Goal: Task Accomplishment & Management: Use online tool/utility

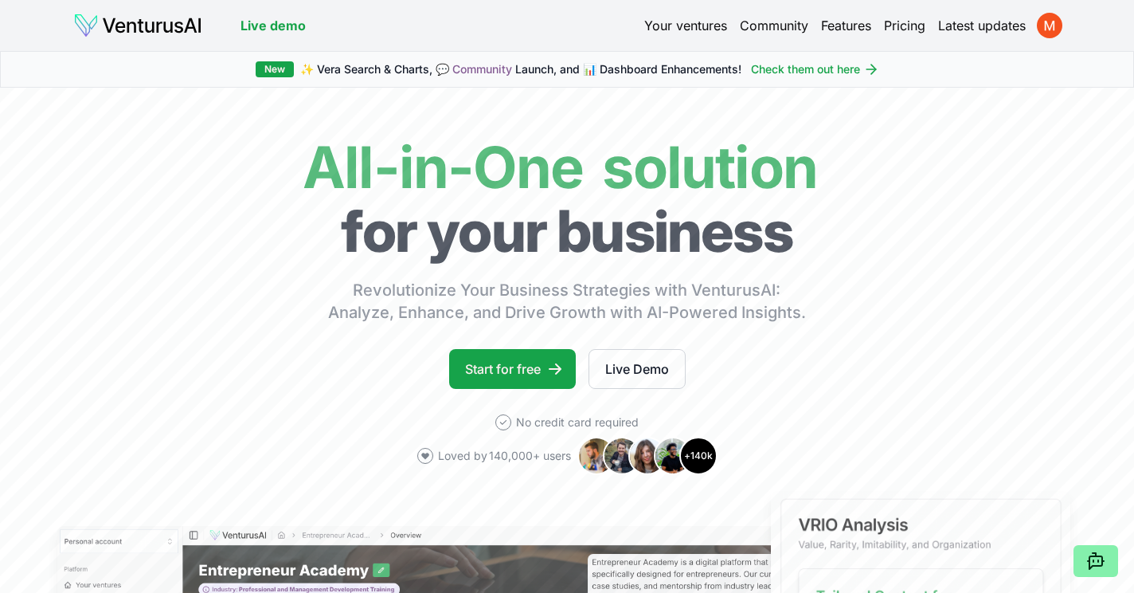
click at [700, 21] on link "Your ventures" at bounding box center [685, 25] width 83 height 19
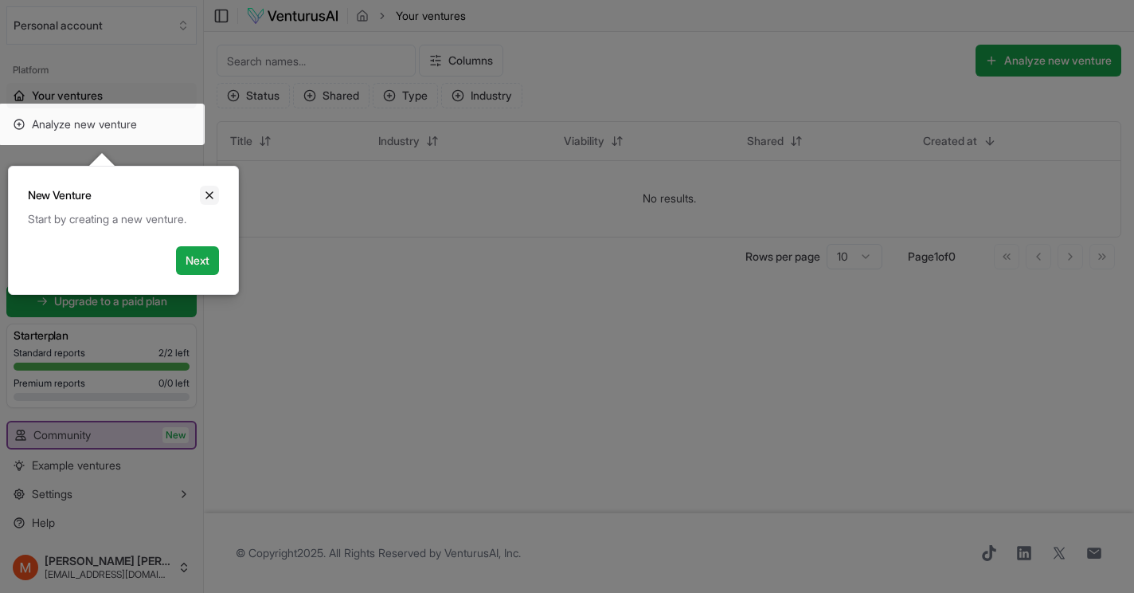
click at [217, 186] on button "Close" at bounding box center [209, 195] width 19 height 19
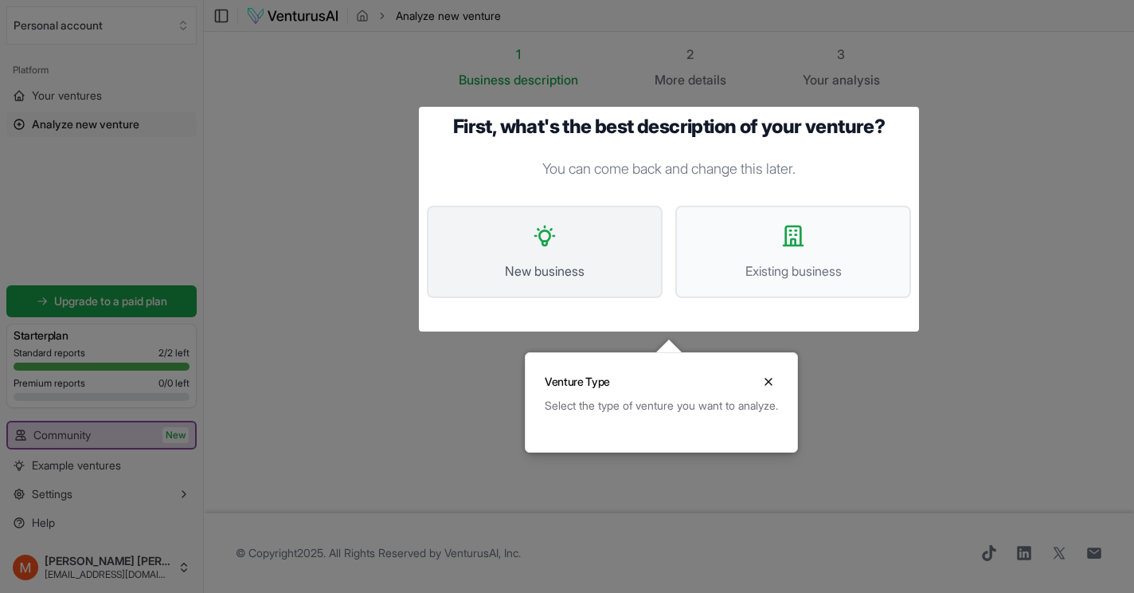
click at [501, 258] on button "New business" at bounding box center [545, 251] width 236 height 92
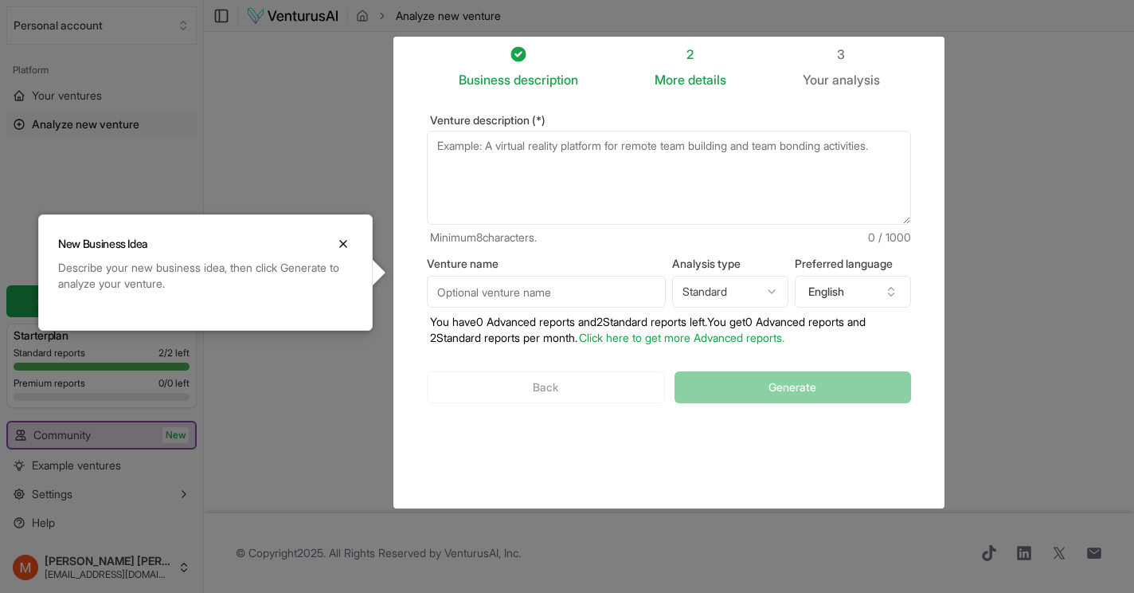
click at [558, 163] on textarea "Venture description (*)" at bounding box center [669, 178] width 484 height 94
click at [489, 151] on textarea "Venture description (*)" at bounding box center [669, 178] width 484 height 94
paste textarea "Casal Praia is not just about real estate; it’s about creating exclusive living…"
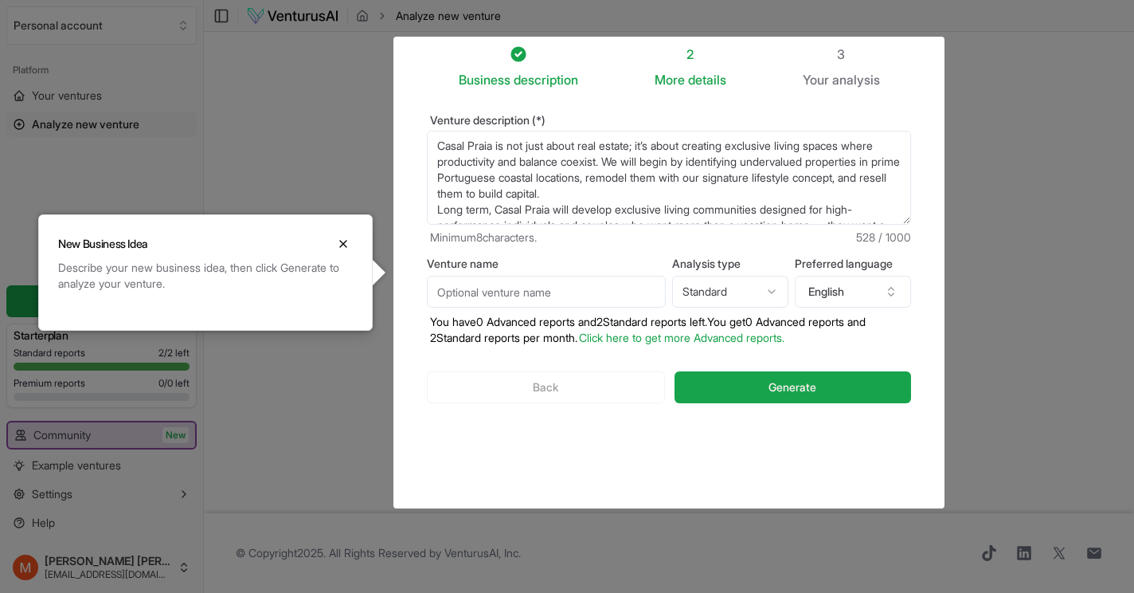
scroll to position [32, 0]
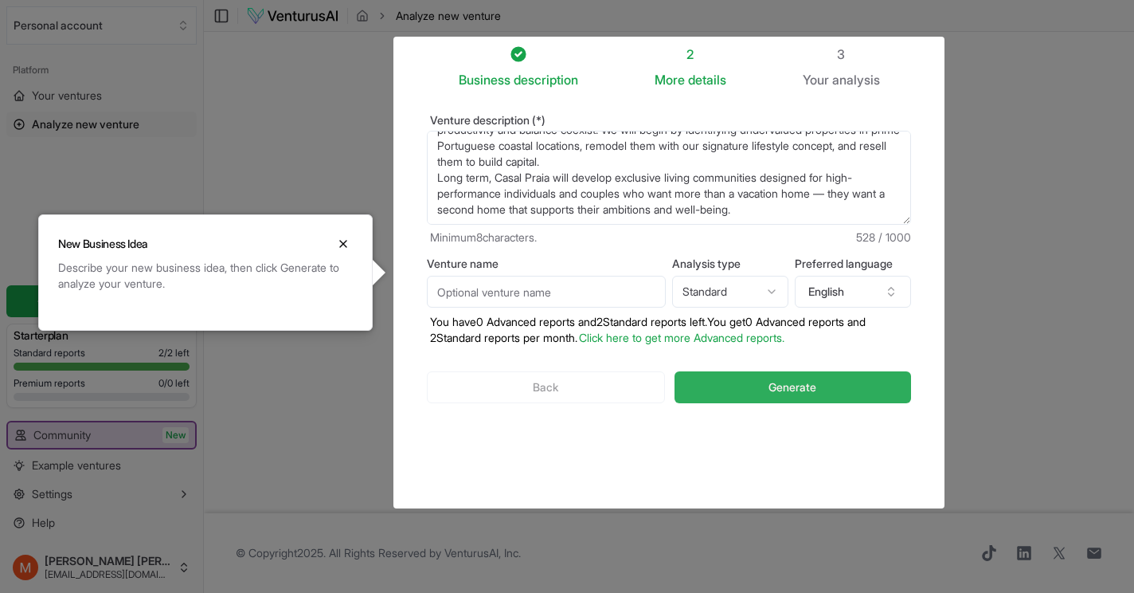
type textarea "Casal Praia is not just about real estate; it’s about creating exclusive living…"
click at [743, 386] on button "Generate" at bounding box center [793, 387] width 237 height 32
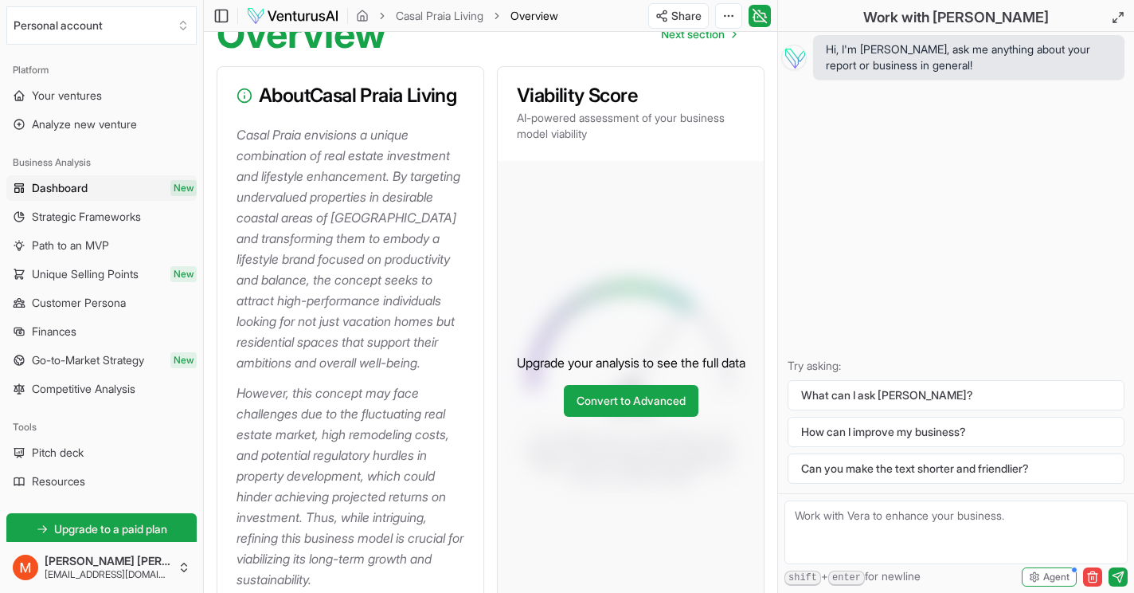
scroll to position [178, 0]
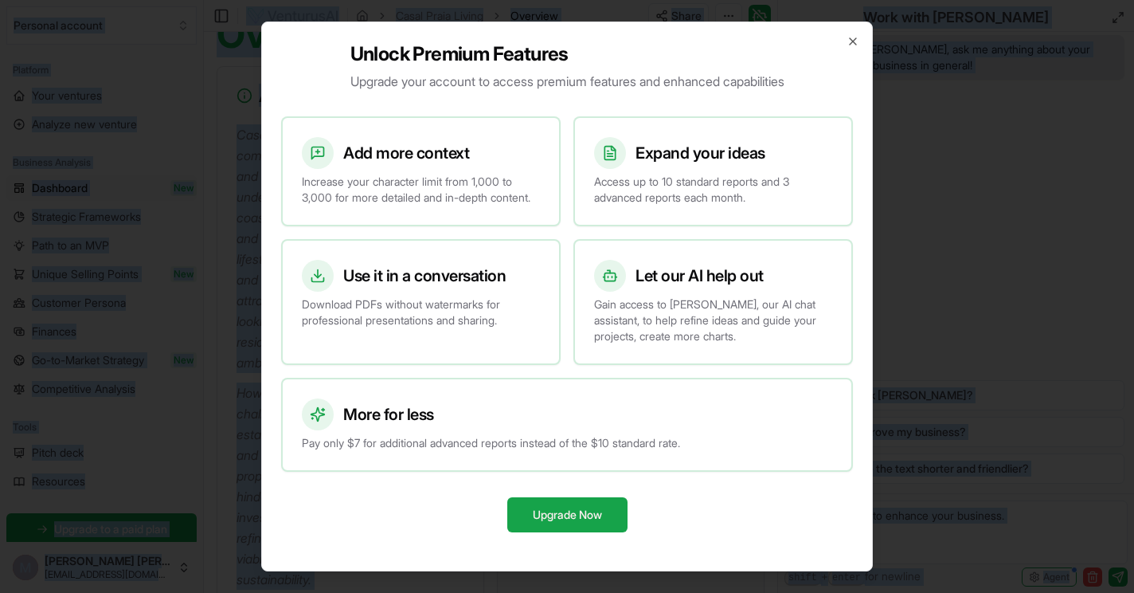
drag, startPoint x: 237, startPoint y: 133, endPoint x: 288, endPoint y: 417, distance: 288.8
click at [288, 415] on body "Personal account Platform Your ventures Analyze new venture Business Analysis D…" at bounding box center [567, 118] width 1134 height 593
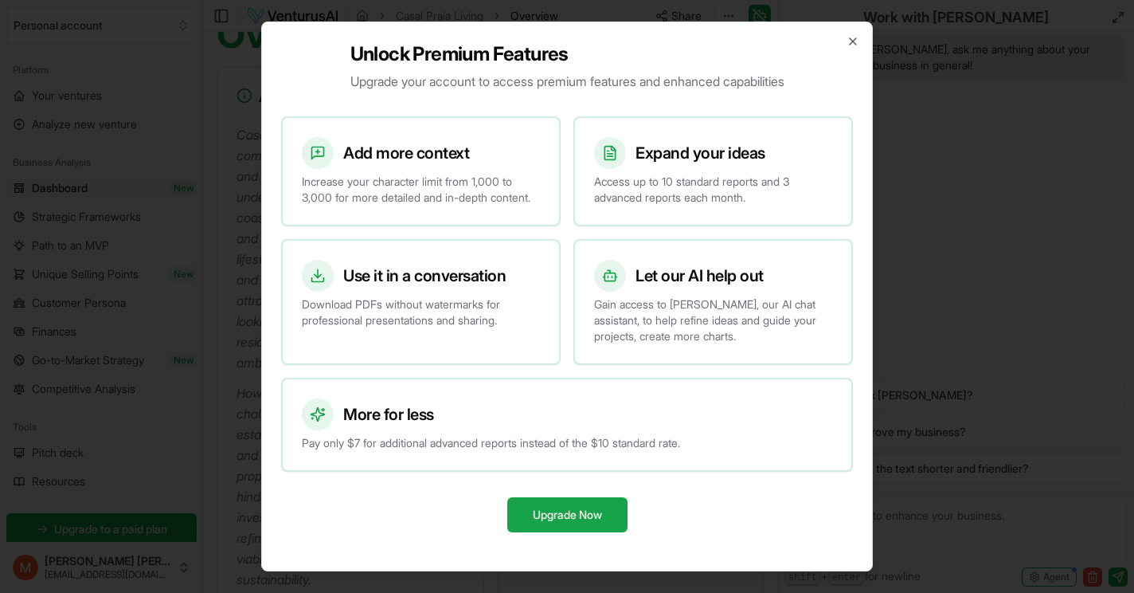
click at [452, 547] on div "Unlock Premium Features Upgrade your account to access premium features and enh…" at bounding box center [567, 297] width 612 height 550
click at [852, 26] on div "Unlock Premium Features Upgrade your account to access premium features and enh…" at bounding box center [567, 297] width 612 height 550
click at [852, 41] on div "Unlock Premium Features Upgrade your account to access premium features and enh…" at bounding box center [567, 297] width 612 height 550
click at [851, 35] on icon "button" at bounding box center [853, 41] width 13 height 13
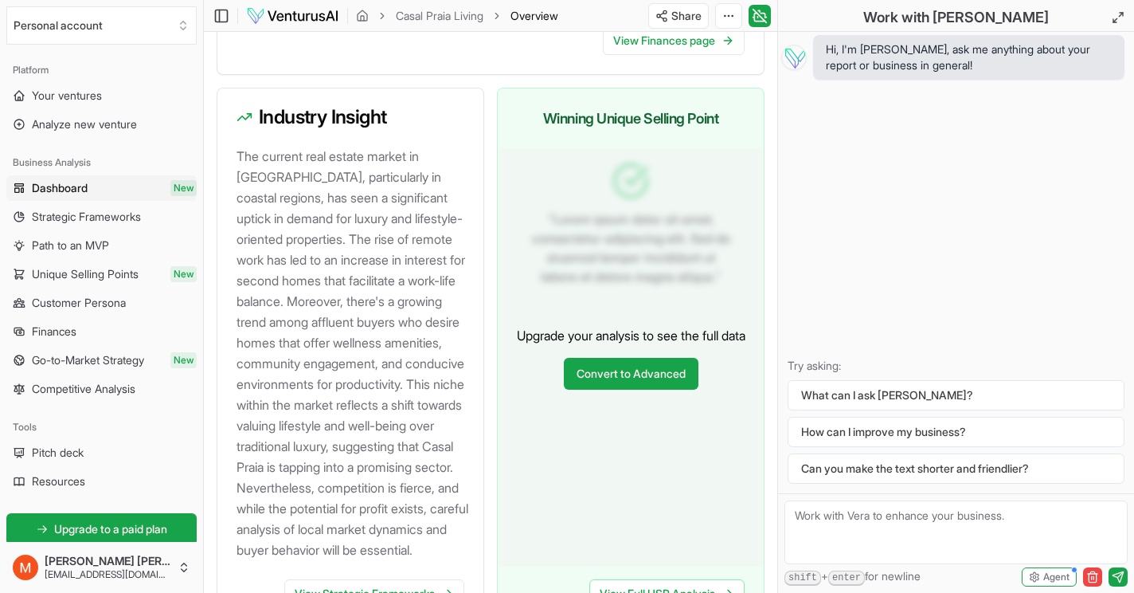
scroll to position [1801, 0]
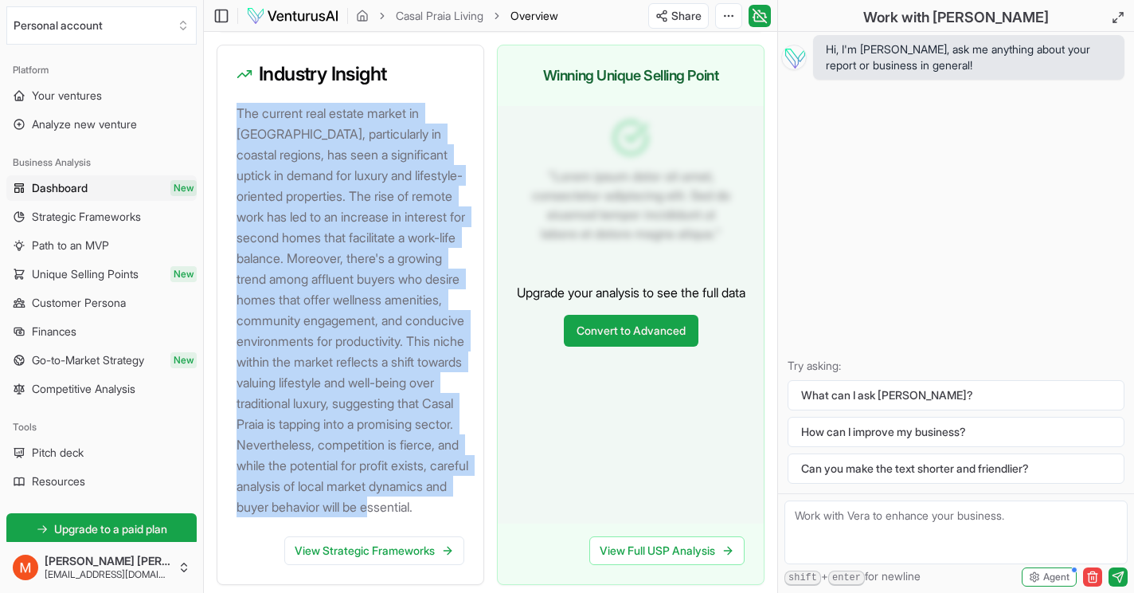
drag, startPoint x: 237, startPoint y: 110, endPoint x: 370, endPoint y: 557, distance: 466.7
click at [370, 536] on div "The current real estate market in [GEOGRAPHIC_DATA], particularly in coastal re…" at bounding box center [350, 319] width 266 height 433
copy p "The current real estate market in [GEOGRAPHIC_DATA], particularly in coastal re…"
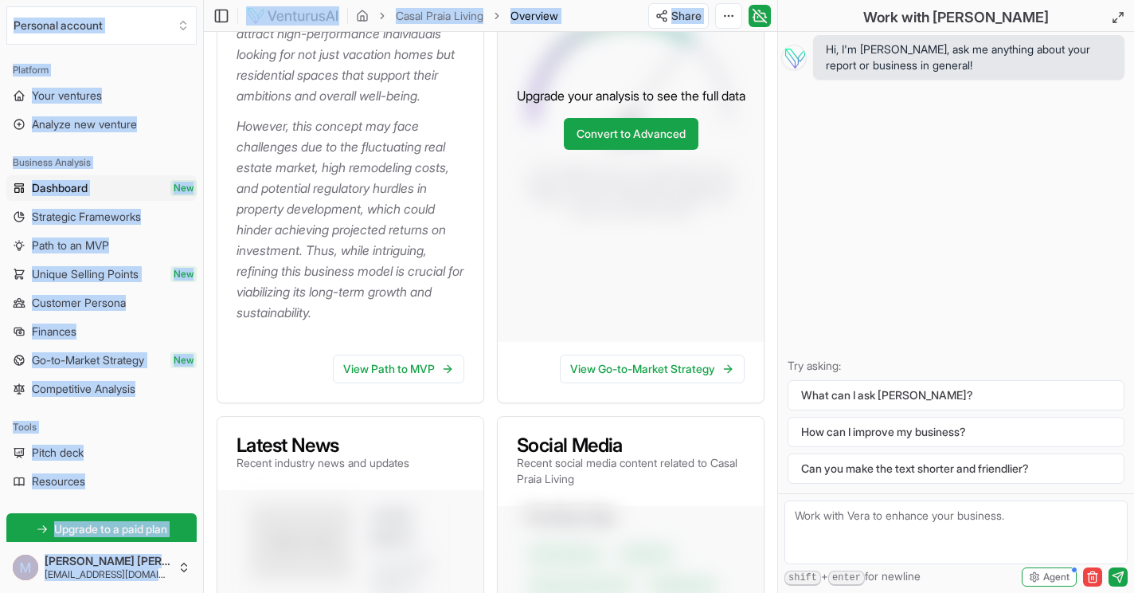
scroll to position [529, 0]
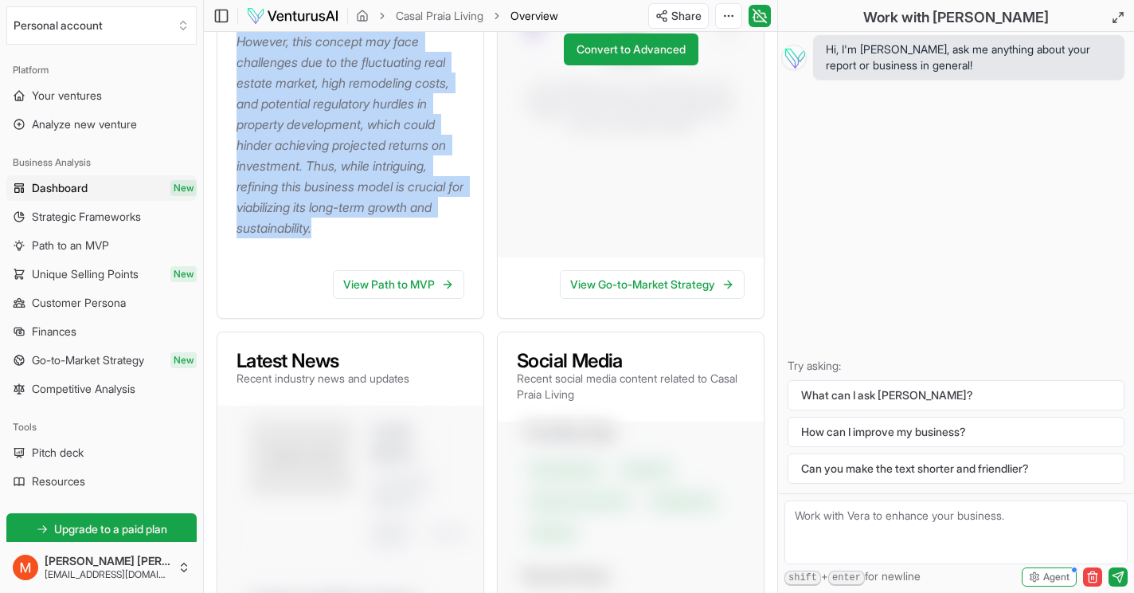
drag, startPoint x: 235, startPoint y: 167, endPoint x: 421, endPoint y: 227, distance: 195.7
click at [421, 227] on div "Casal Praia envisions a unique combination of real estate investment and lifest…" at bounding box center [350, 15] width 266 height 484
copy div "Casal Praia envisions a unique combination of real estate investment and lifest…"
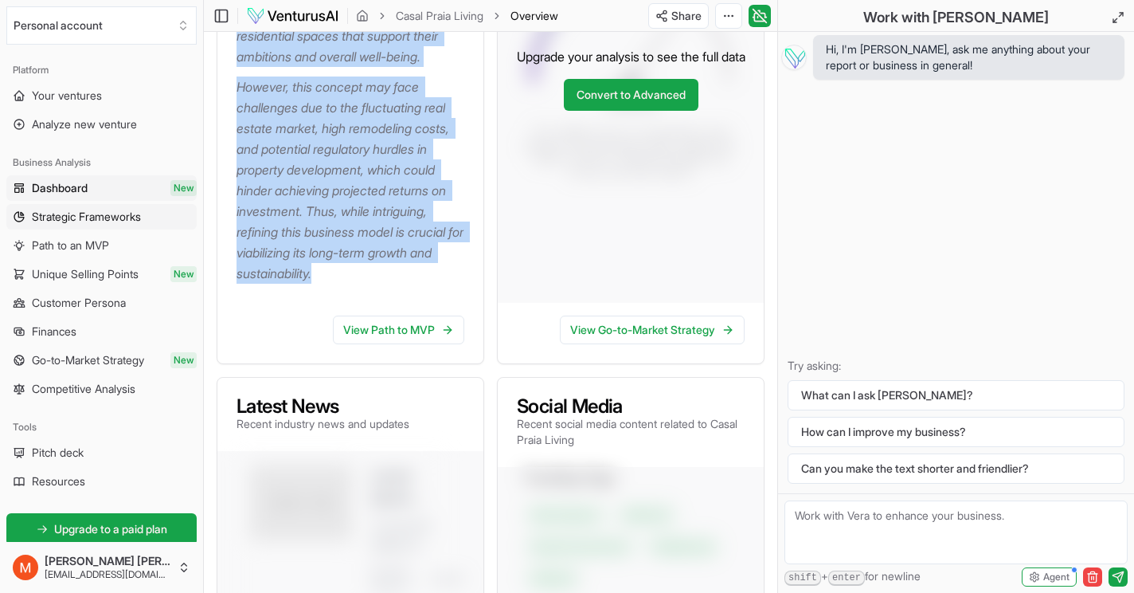
scroll to position [483, 0]
click at [100, 212] on span "Strategic Frameworks" at bounding box center [86, 217] width 109 height 16
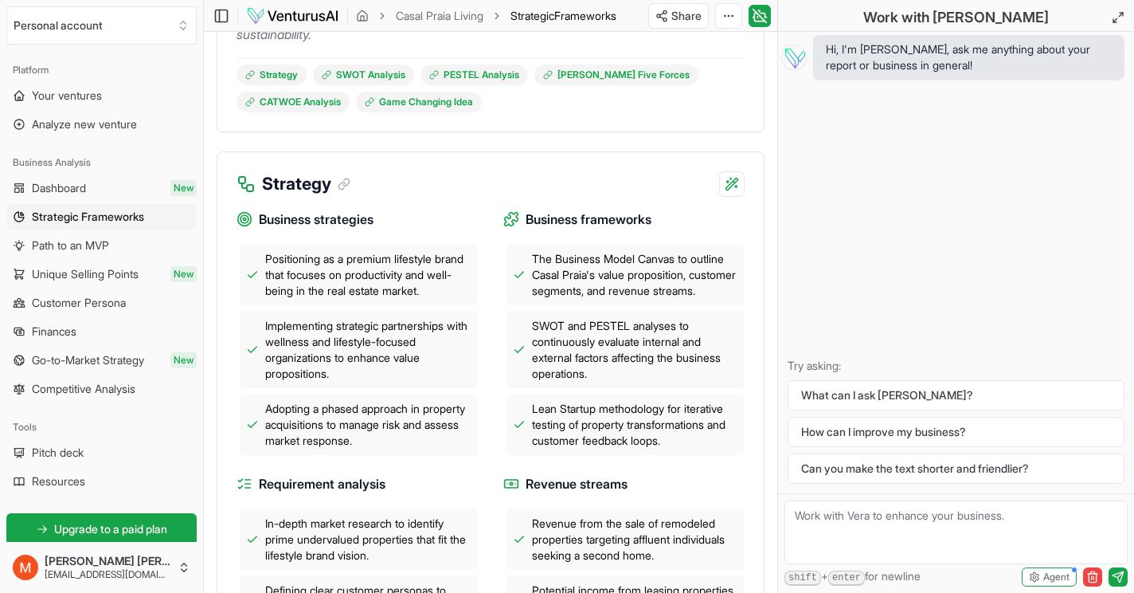
scroll to position [509, 0]
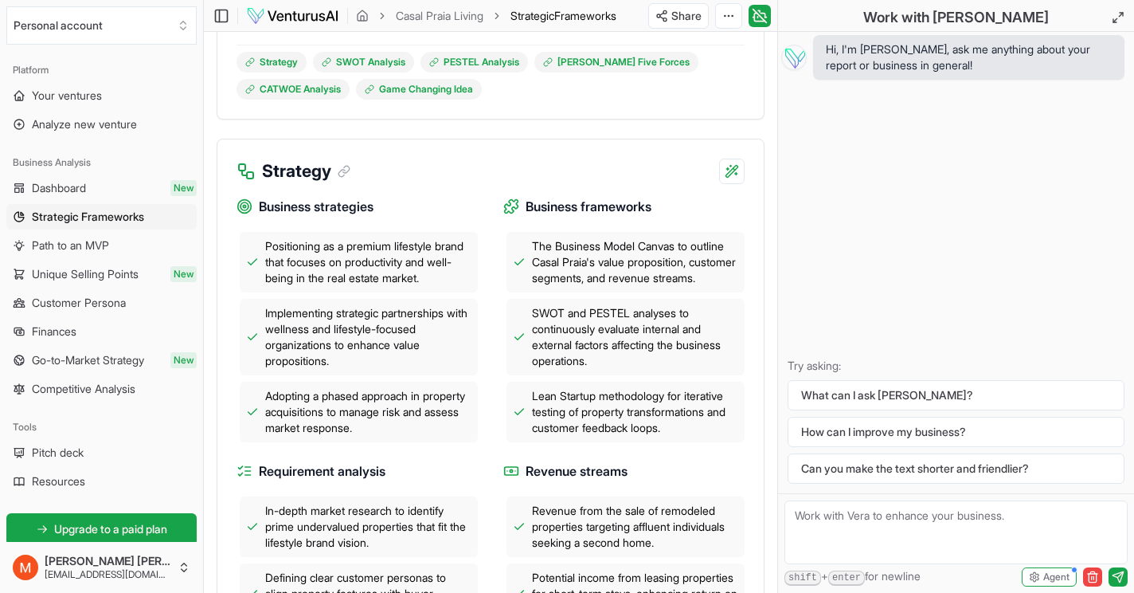
click at [297, 202] on span "Business strategies" at bounding box center [316, 207] width 115 height 20
click at [327, 327] on span "Implementing strategic partnerships with wellness and lifestyle-focused organiz…" at bounding box center [368, 337] width 206 height 64
click at [307, 264] on span "Positioning as a premium lifestyle brand that focuses on productivity and well-…" at bounding box center [368, 262] width 206 height 48
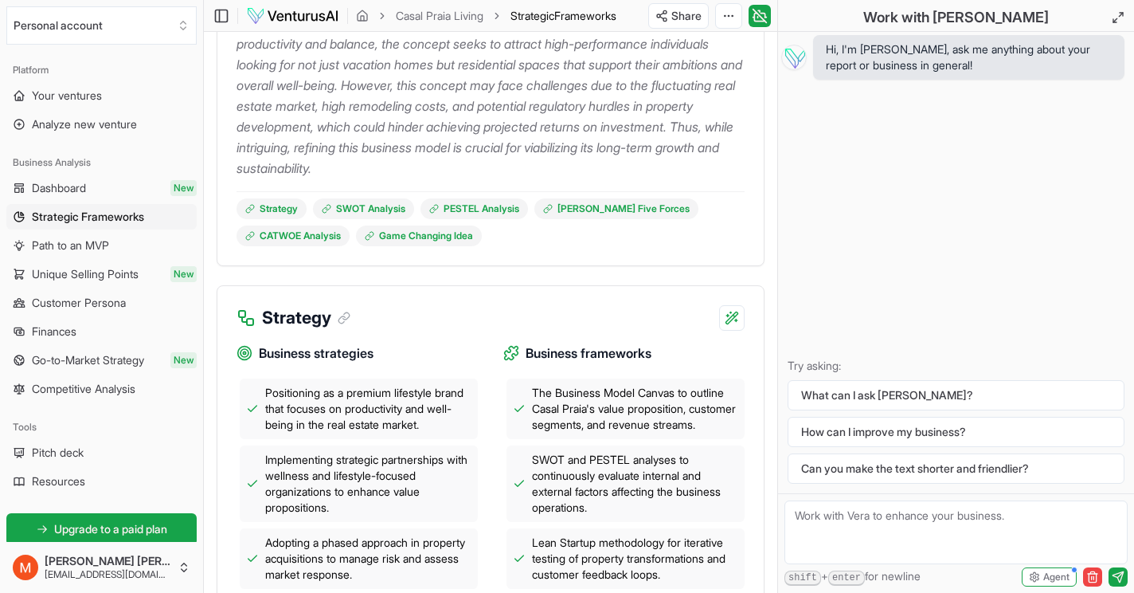
scroll to position [361, 0]
click at [388, 212] on link "SWOT Analysis" at bounding box center [363, 210] width 101 height 21
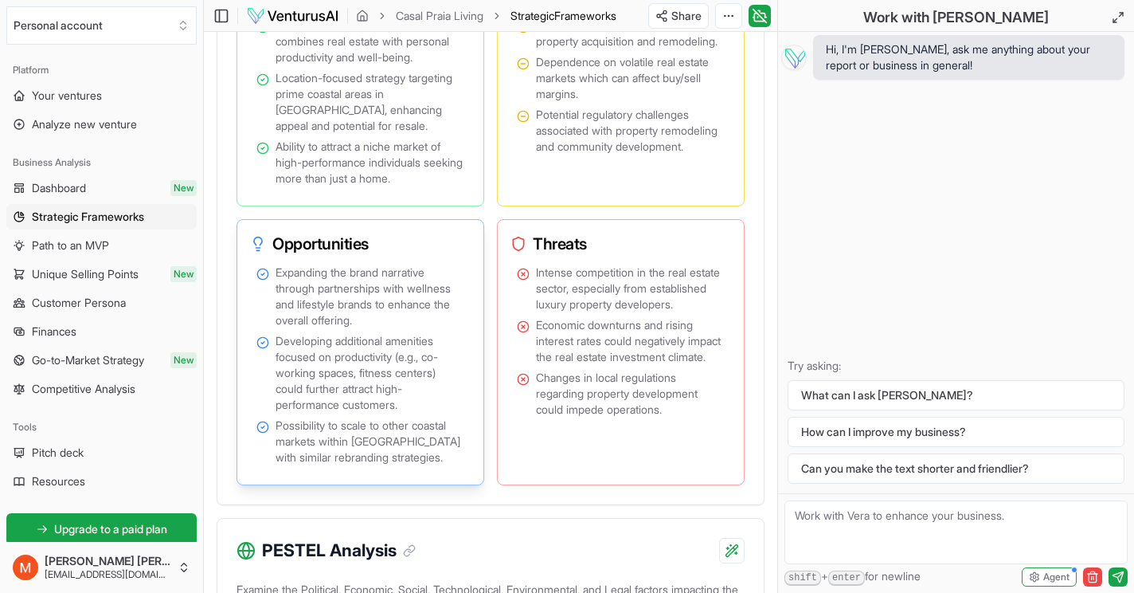
scroll to position [1371, 0]
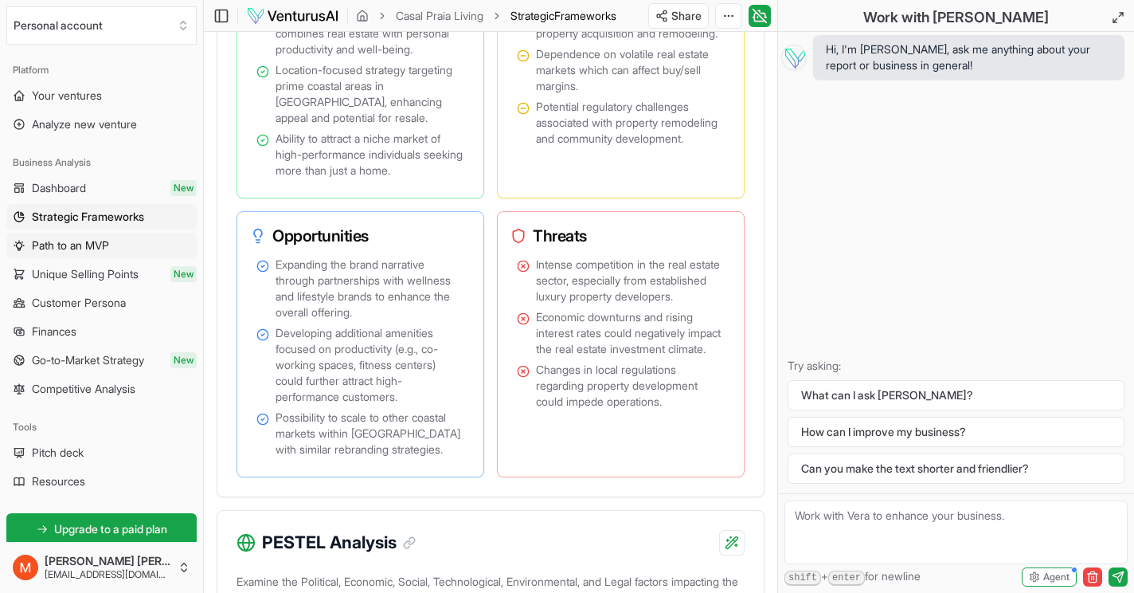
click at [96, 241] on span "Path to an MVP" at bounding box center [70, 245] width 77 height 16
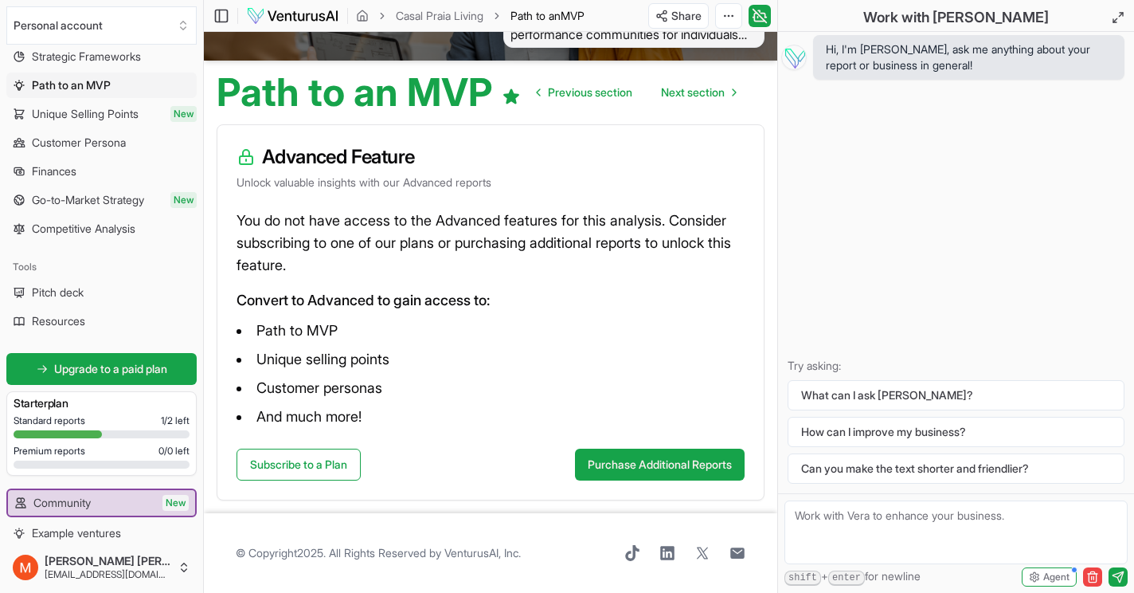
scroll to position [162, 0]
click at [73, 296] on span "Pitch deck" at bounding box center [58, 291] width 52 height 16
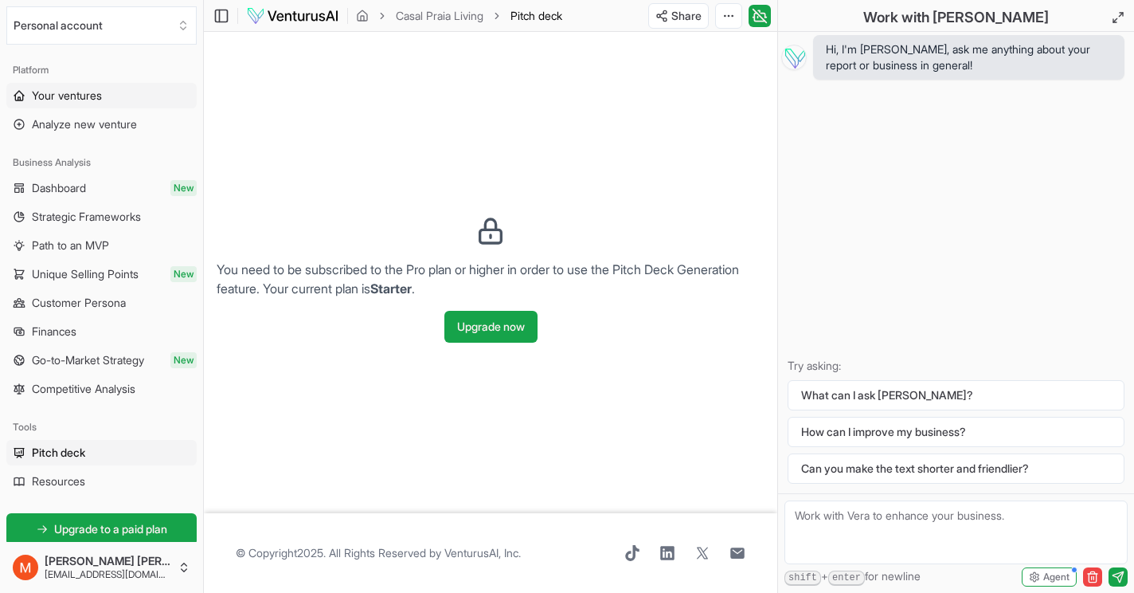
click at [102, 101] on span "Your ventures" at bounding box center [67, 96] width 70 height 16
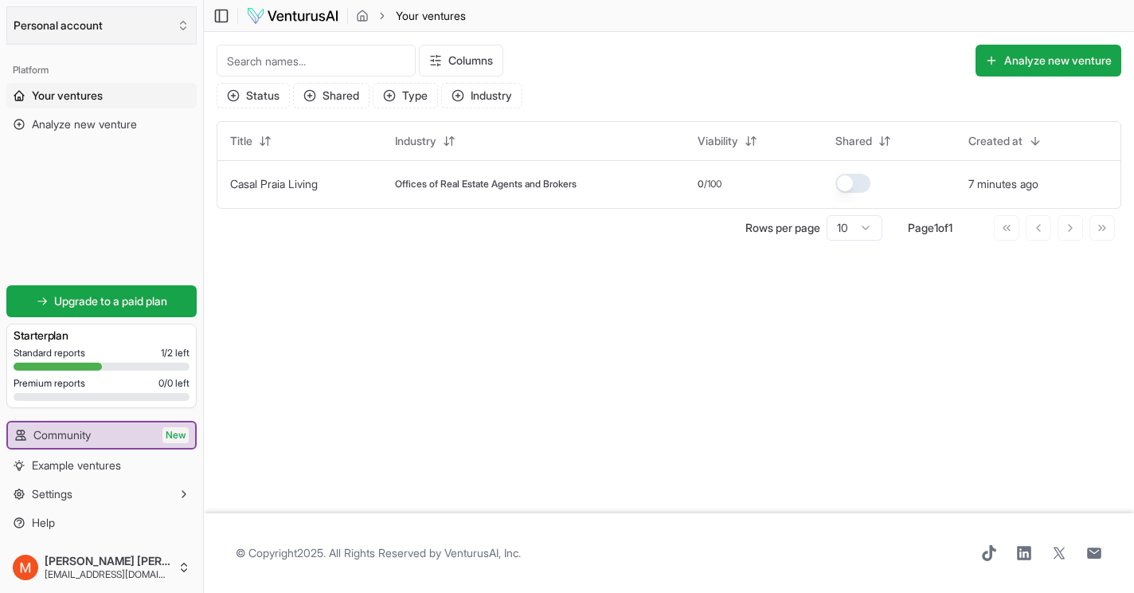
click at [71, 32] on button "Personal account" at bounding box center [101, 25] width 190 height 38
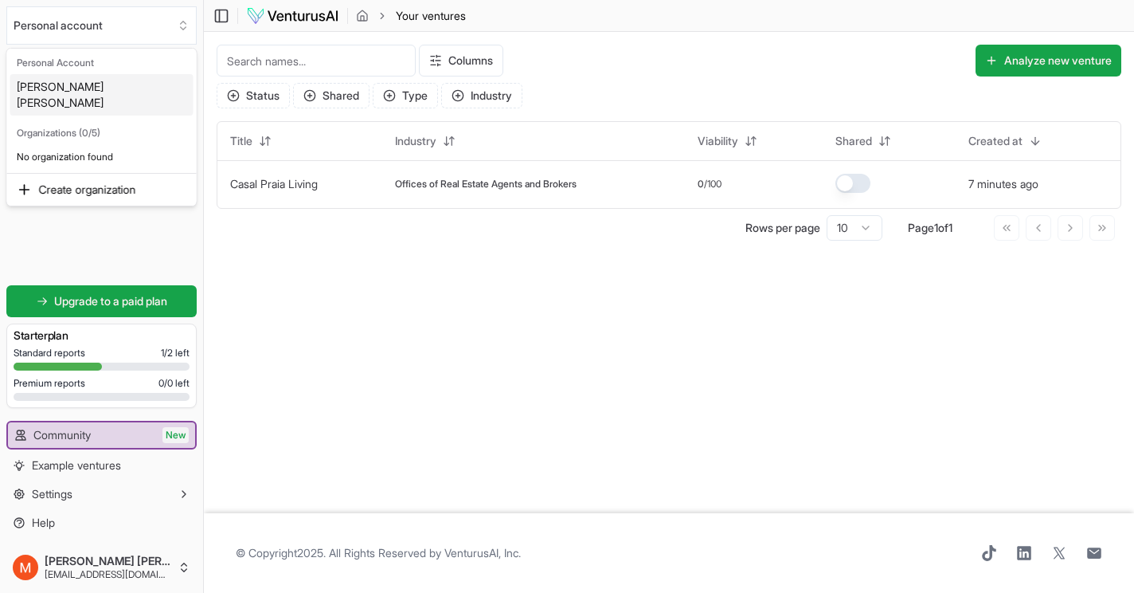
click at [84, 138] on div "Organizations (0/5)" at bounding box center [101, 133] width 183 height 22
click at [89, 155] on p "No organization found" at bounding box center [101, 156] width 183 height 25
click at [117, 575] on html "Personal account Platform Your ventures Analyze new venture Get started for fre…" at bounding box center [567, 296] width 1134 height 593
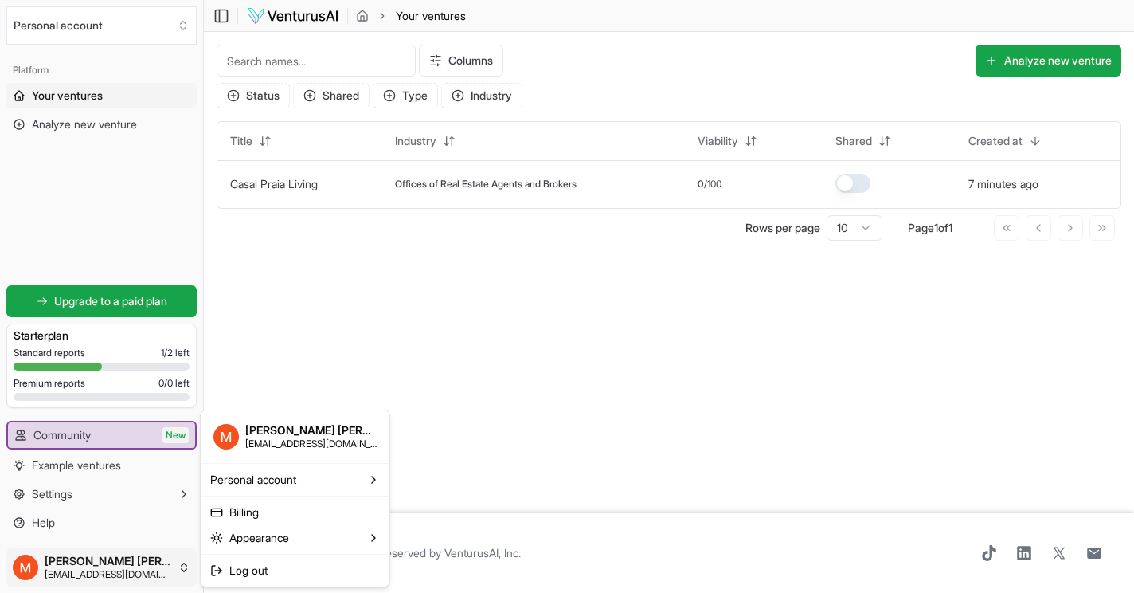
click at [174, 560] on html "Personal account Platform Your ventures Analyze new venture Get started for fre…" at bounding box center [567, 296] width 1134 height 593
click at [282, 478] on span "Personal account" at bounding box center [253, 479] width 86 height 16
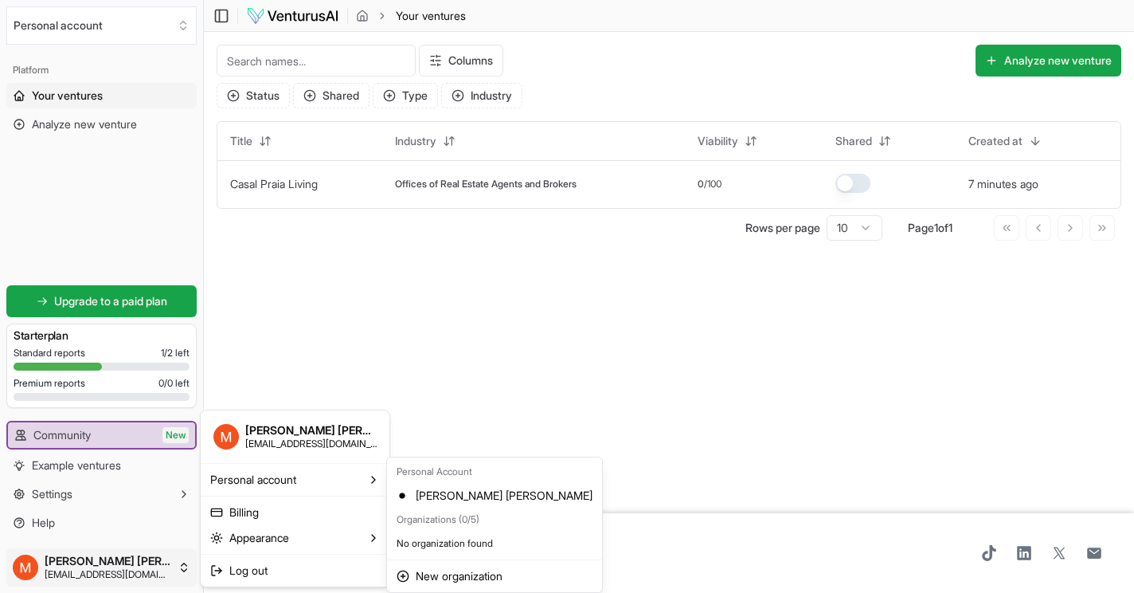
click at [527, 350] on html "Personal account Platform Your ventures Analyze new venture Get started for fre…" at bounding box center [567, 296] width 1134 height 593
